Goal: Check status: Check status

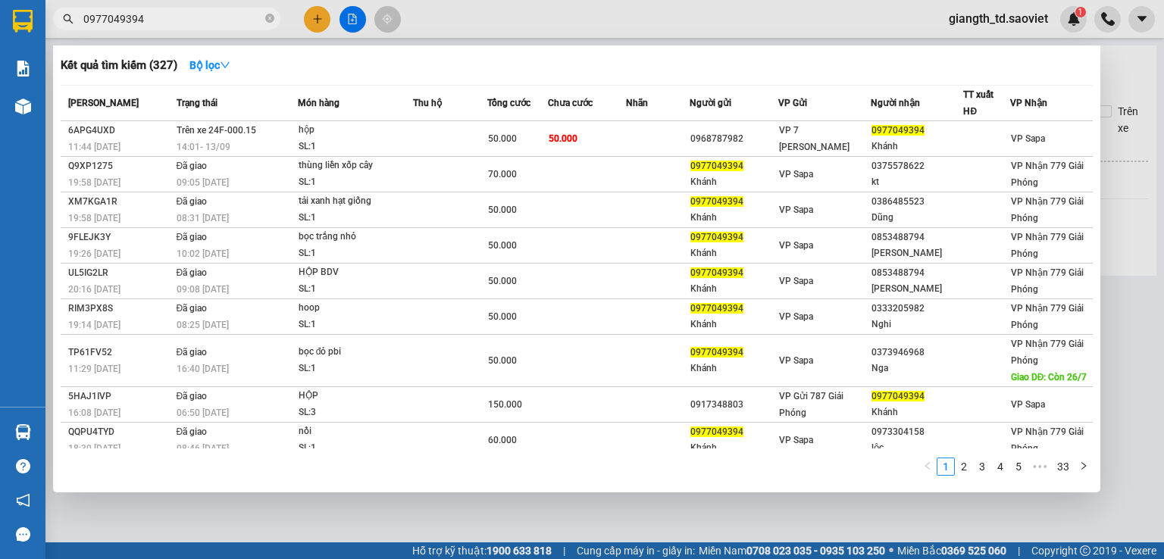
click at [183, 13] on input "0977049394" at bounding box center [172, 19] width 179 height 17
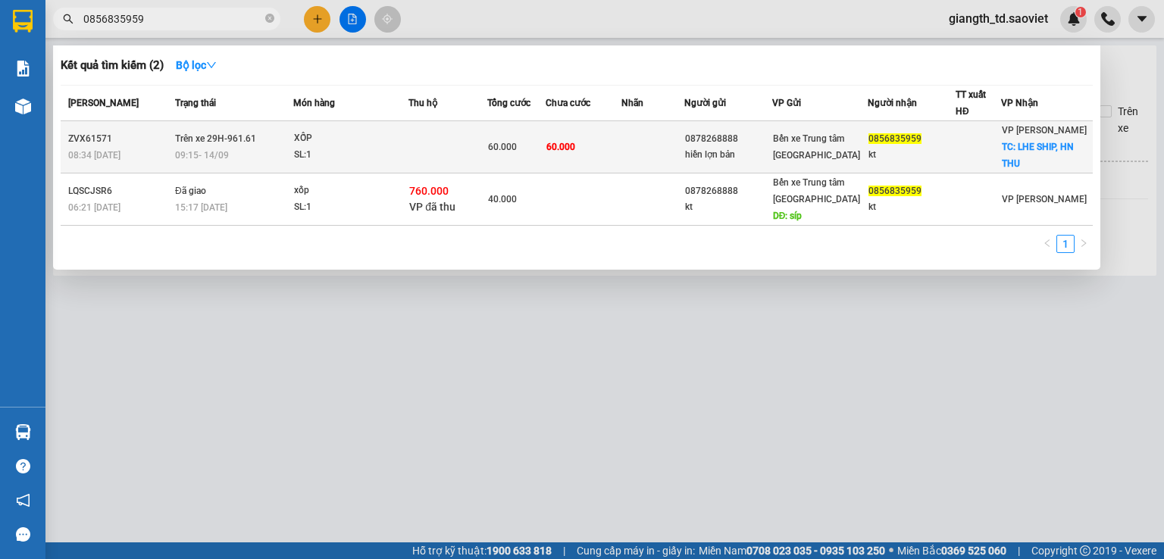
type input "0856835959"
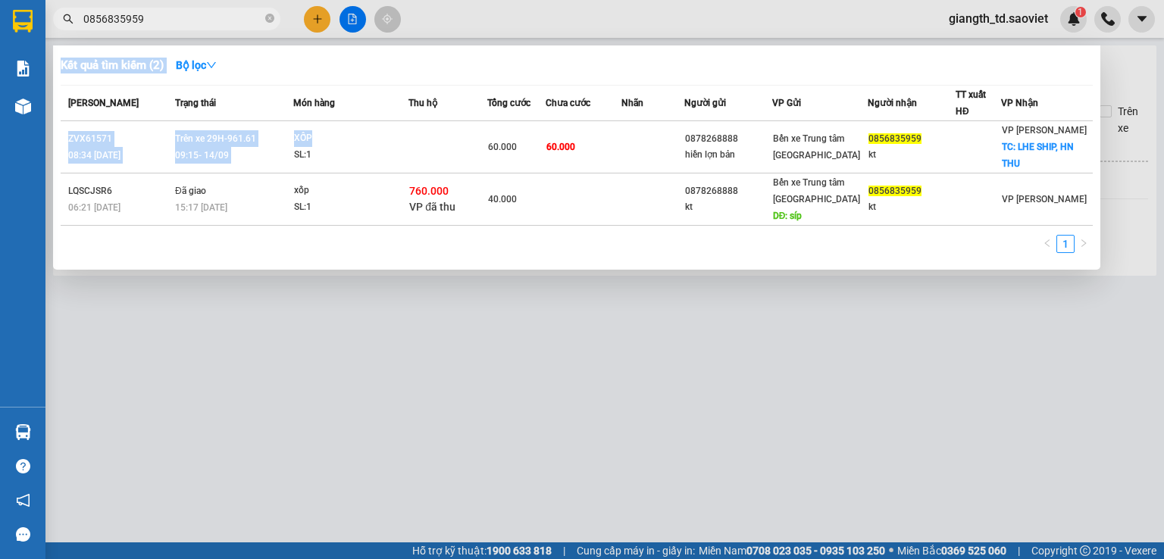
drag, startPoint x: 392, startPoint y: 142, endPoint x: 548, endPoint y: 31, distance: 191.1
click at [0, 19] on div "Kết quả tìm kiếm ( 2 ) Bộ lọc Mã ĐH Trạng thái Món hàng Thu hộ Tổng cước Chưa c…" at bounding box center [0, 19] width 0 height 0
click at [548, 31] on div at bounding box center [582, 279] width 1164 height 559
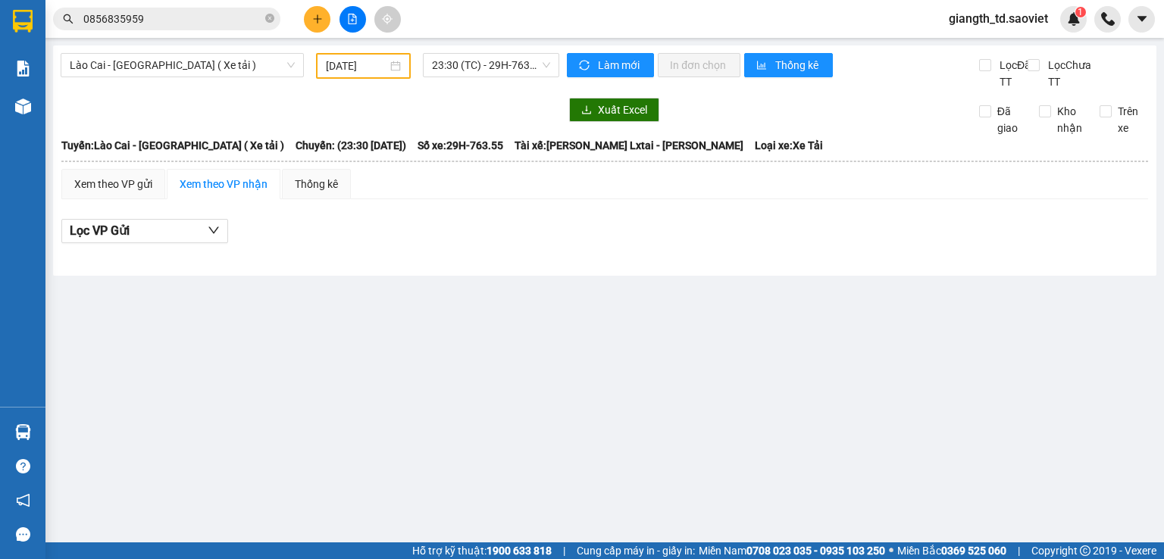
click at [176, 18] on input "0856835959" at bounding box center [172, 19] width 179 height 17
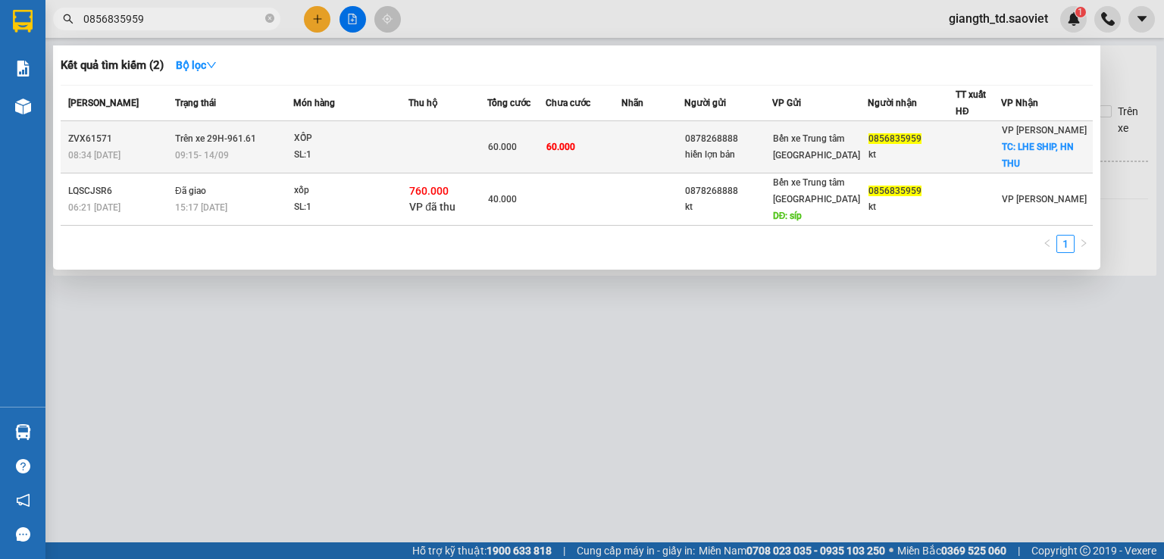
click at [195, 141] on span "Trên xe 29H-961.61" at bounding box center [215, 138] width 81 height 11
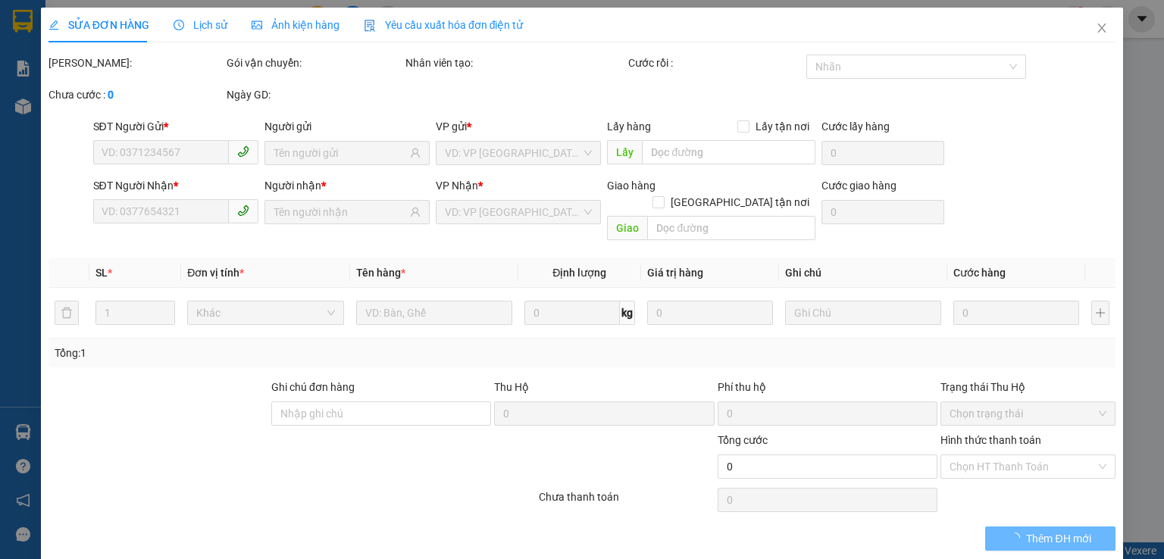
type input "0878268888"
type input "hiền lợn bản"
type input "0856835959"
type input "kt"
checkbox input "true"
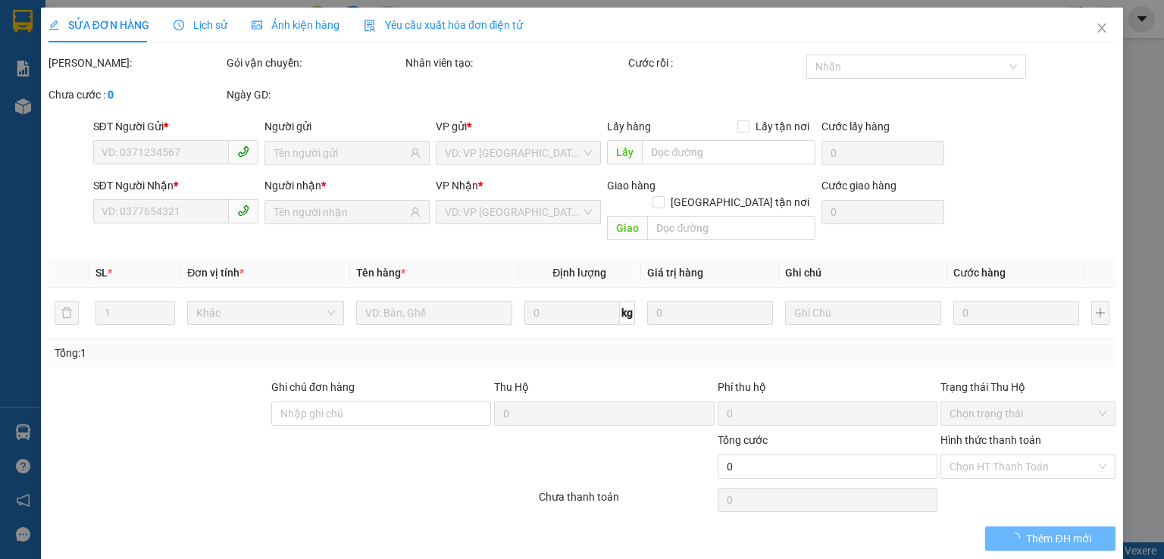
type input "LHE SHIP, HN THU"
type input "60.000"
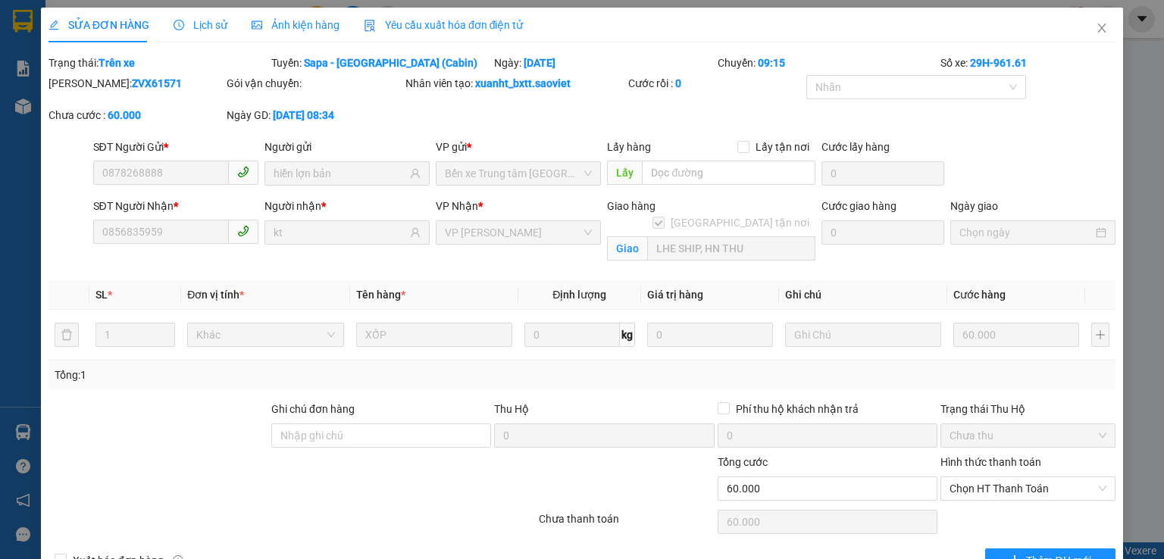
click at [166, 28] on div "SỬA ĐƠN HÀNG Lịch sử Ảnh kiện hàng Yêu cầu xuất hóa đơn điện tử" at bounding box center [285, 25] width 475 height 35
click at [176, 28] on icon "clock-circle" at bounding box center [178, 25] width 11 height 11
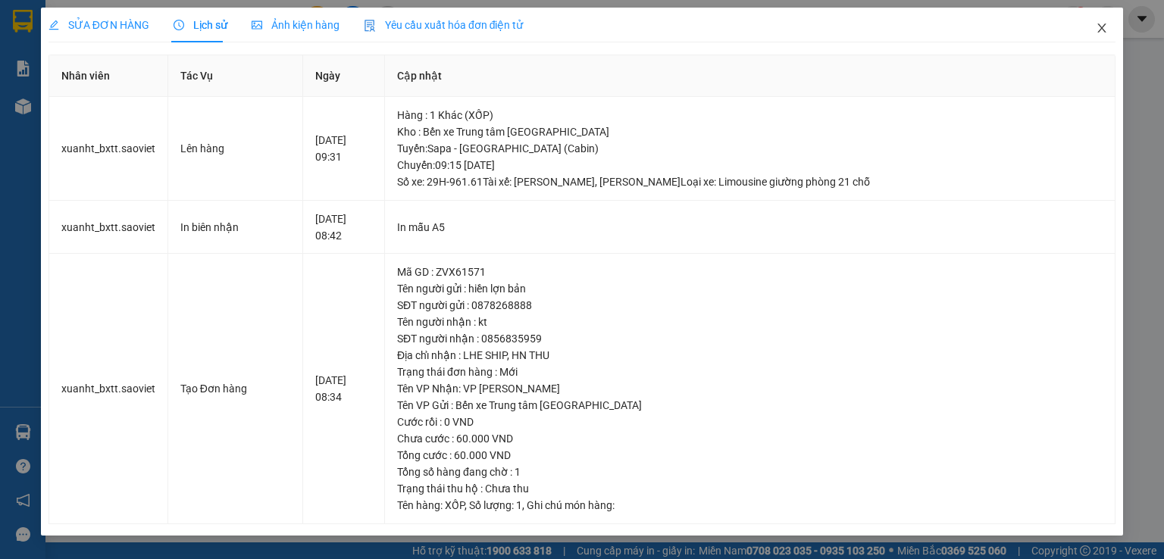
click at [1110, 33] on span "Close" at bounding box center [1101, 29] width 42 height 42
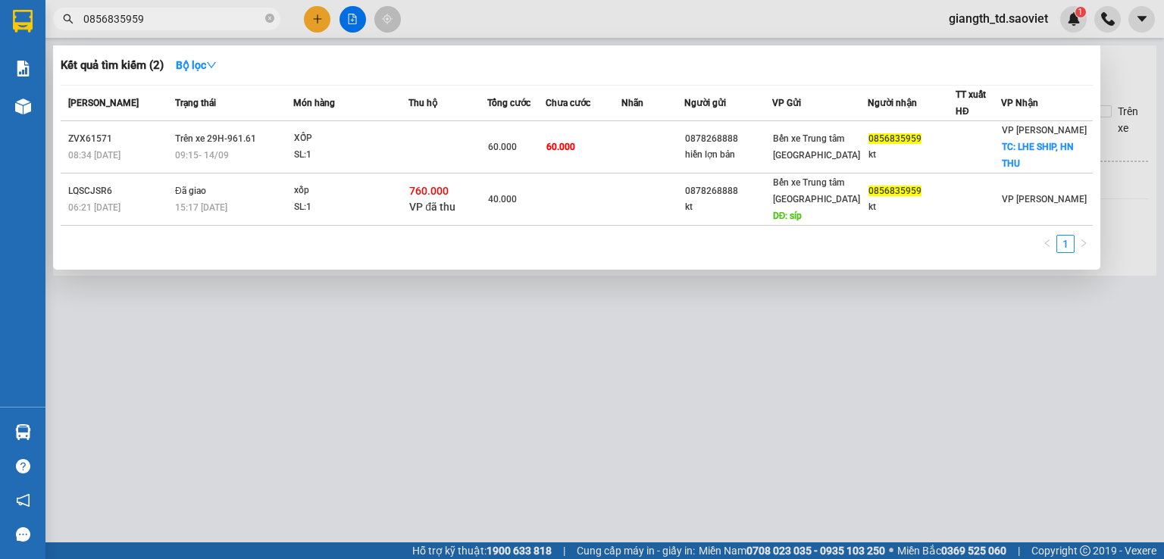
click at [158, 24] on input "0856835959" at bounding box center [172, 19] width 179 height 17
